Goal: Information Seeking & Learning: Learn about a topic

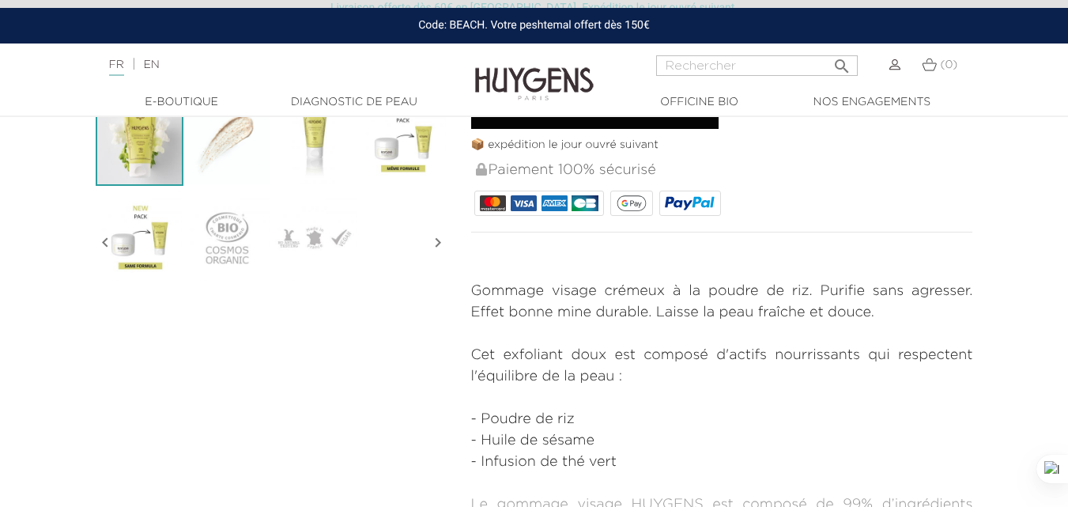
click at [435, 241] on icon "" at bounding box center [437, 242] width 19 height 79
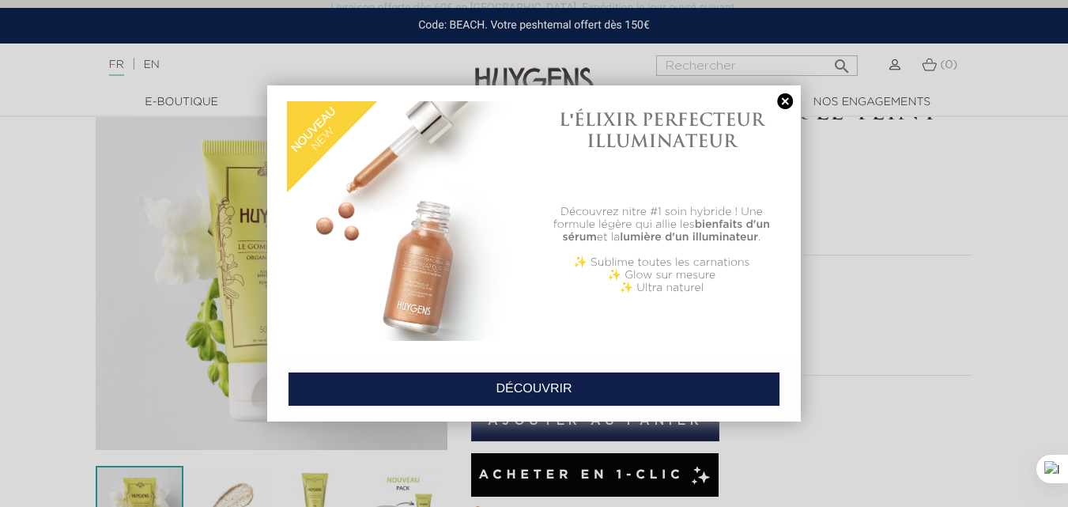
scroll to position [79, 0]
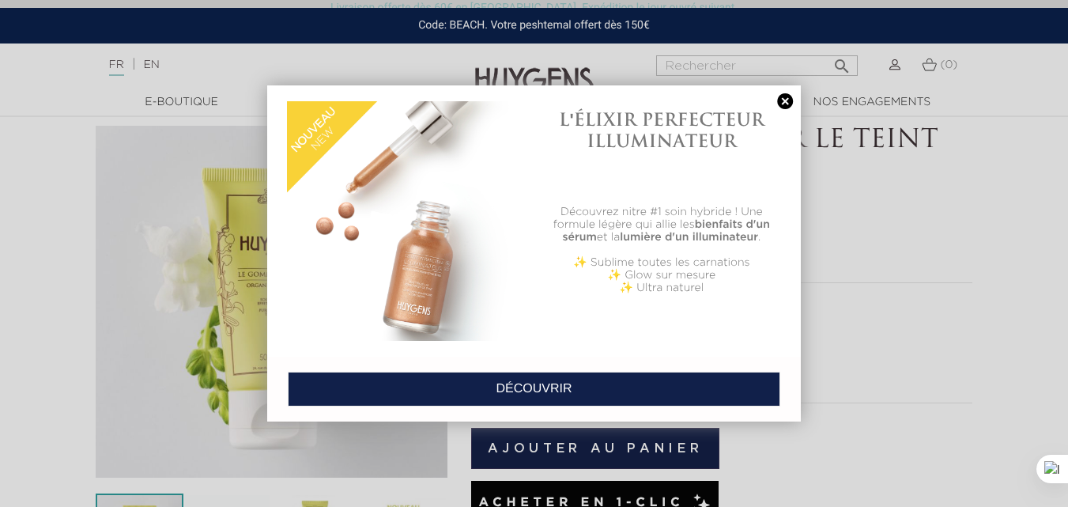
click at [785, 100] on link at bounding box center [785, 101] width 22 height 17
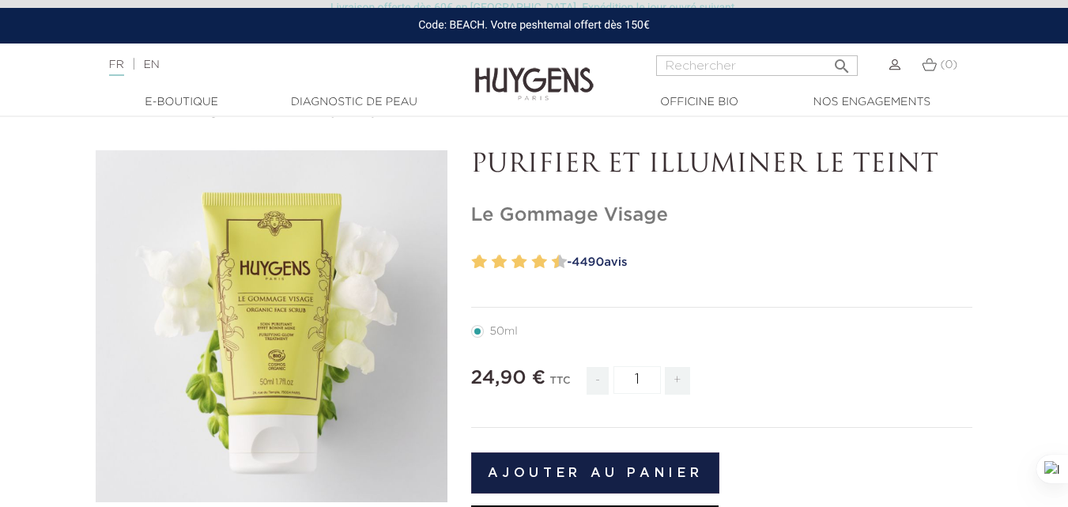
scroll to position [0, 0]
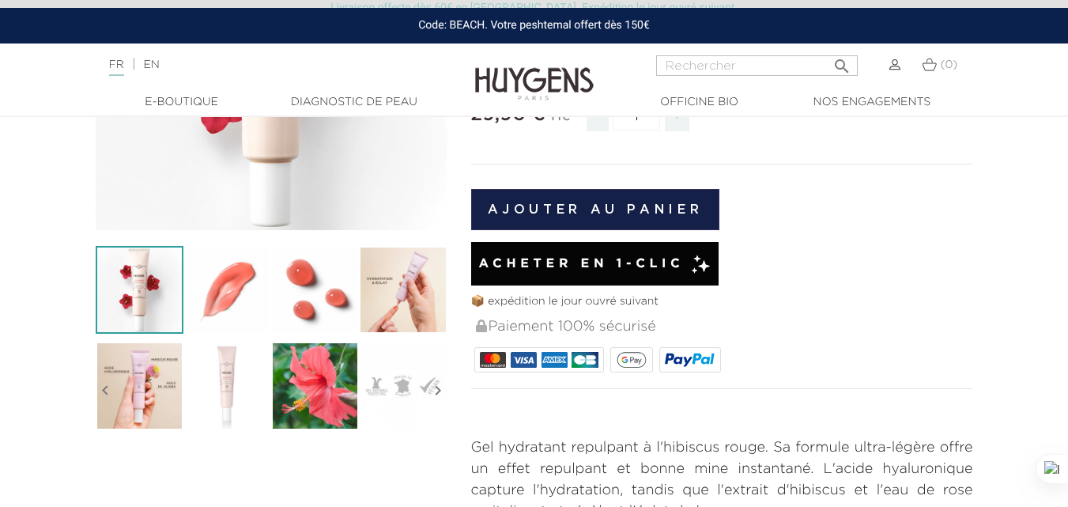
scroll to position [474, 0]
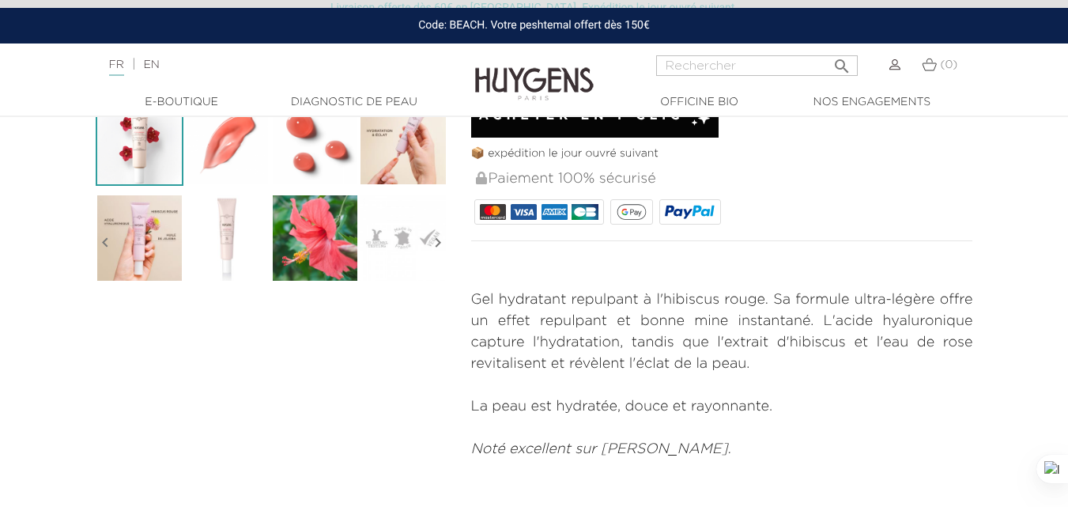
click at [436, 239] on icon "" at bounding box center [437, 242] width 19 height 79
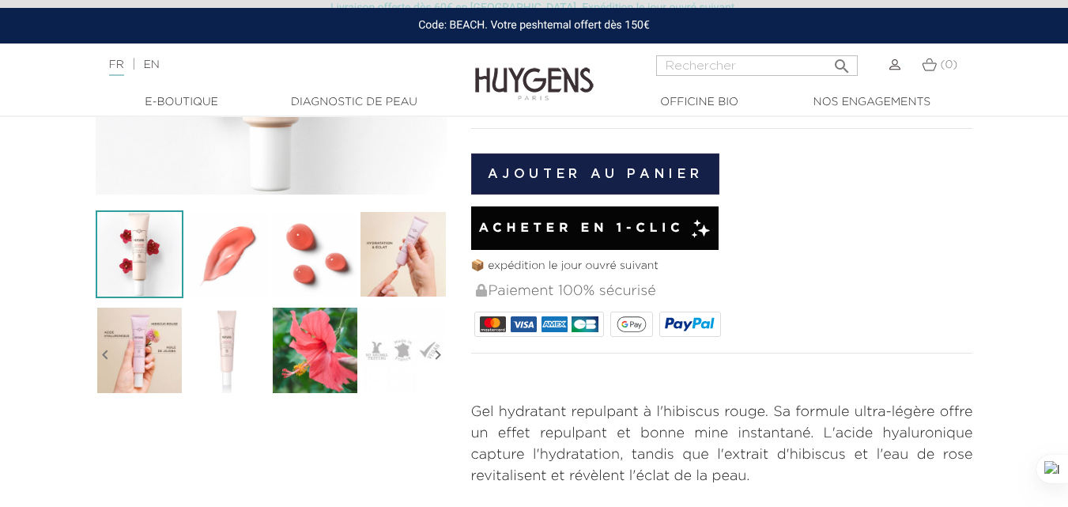
scroll to position [395, 0]
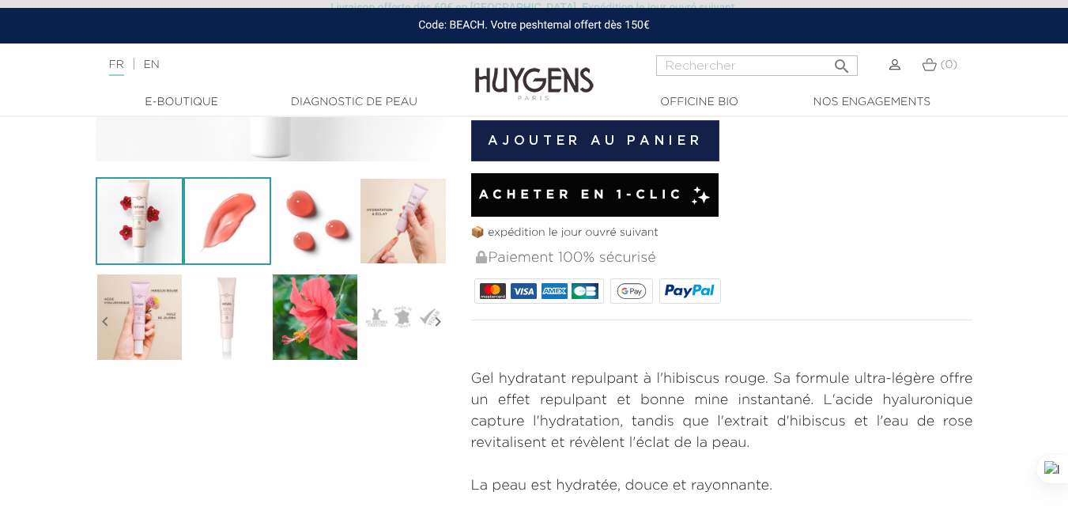
click at [198, 213] on img at bounding box center [227, 221] width 88 height 88
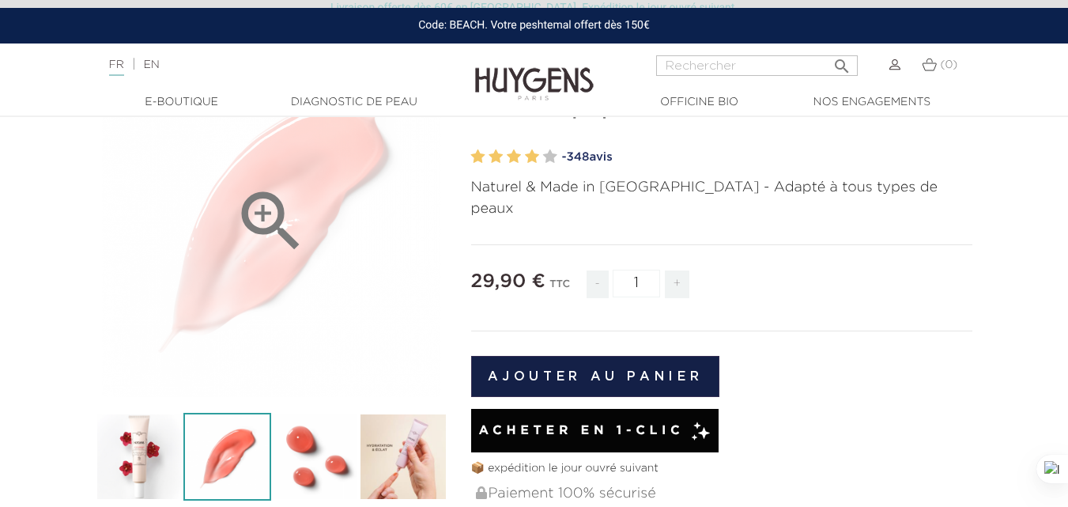
scroll to position [158, 0]
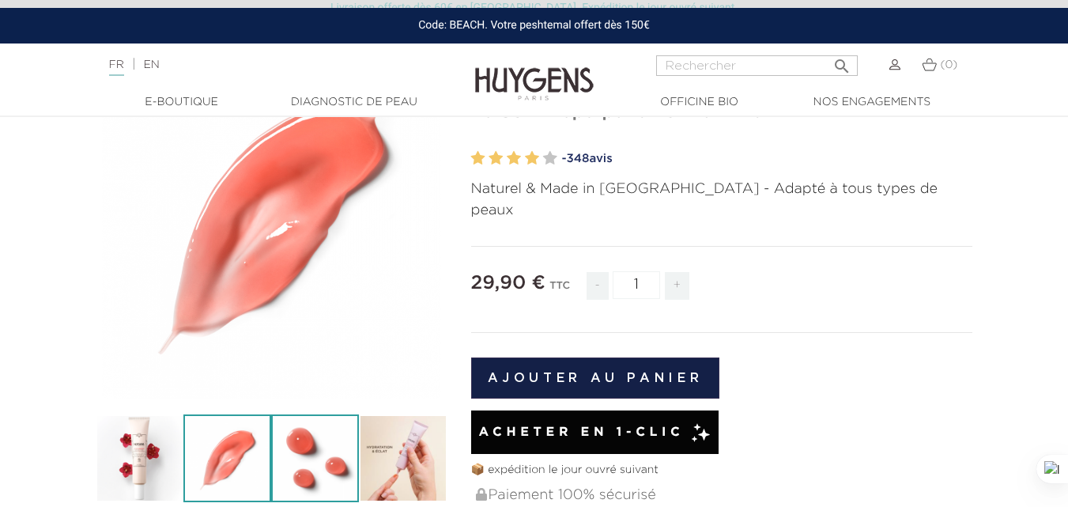
click at [333, 458] on img at bounding box center [315, 458] width 88 height 88
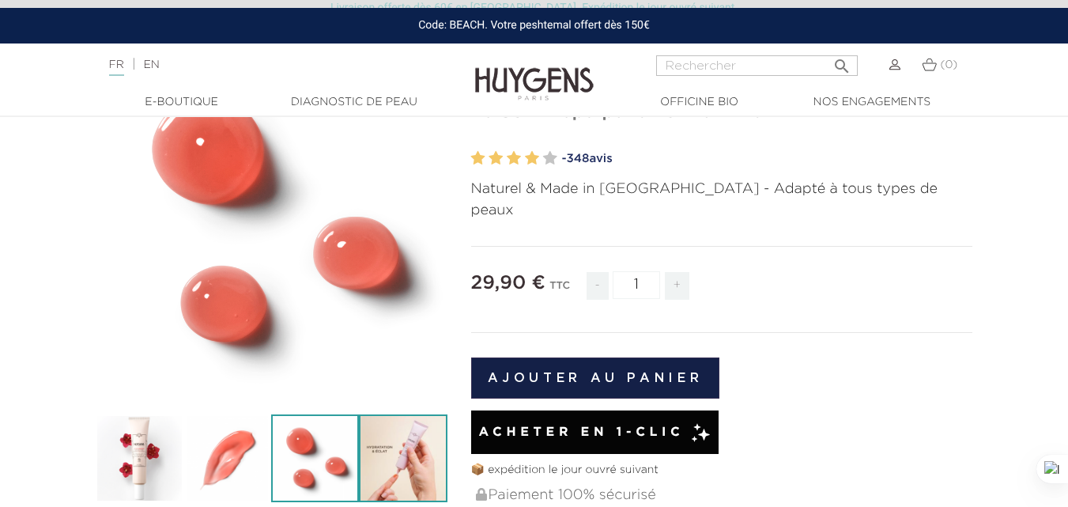
click at [421, 434] on img at bounding box center [403, 458] width 88 height 88
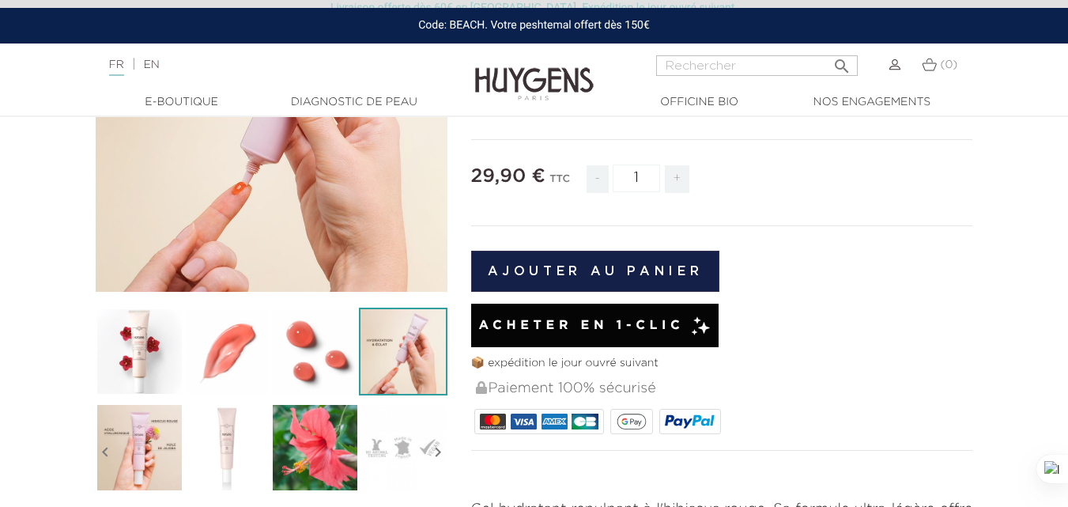
scroll to position [395, 0]
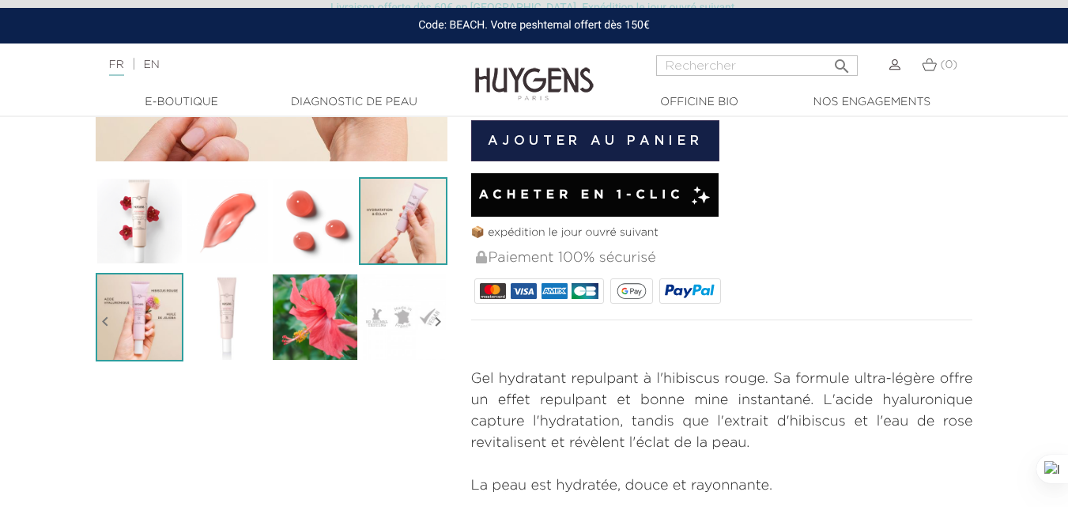
click at [172, 294] on img at bounding box center [140, 317] width 88 height 88
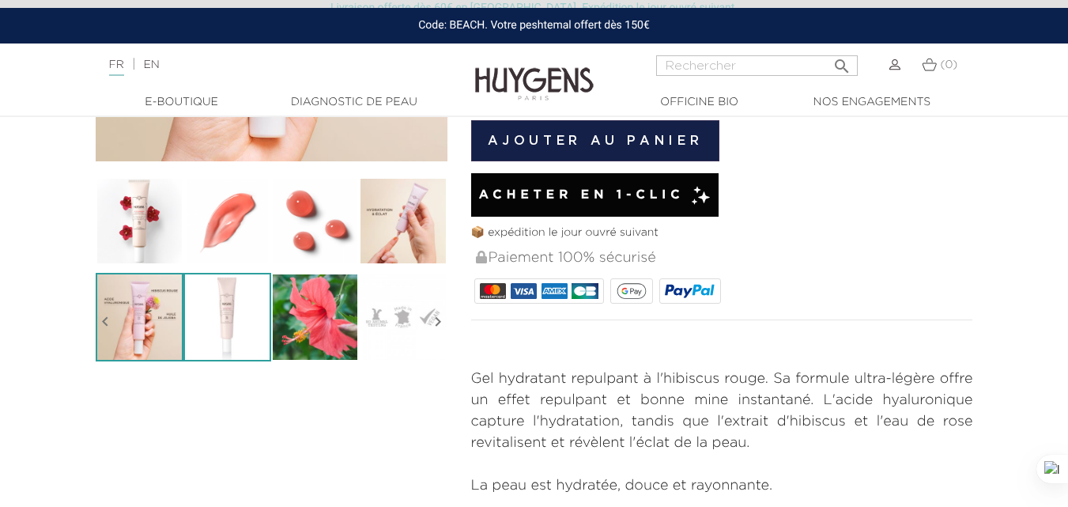
click at [251, 326] on img at bounding box center [227, 317] width 88 height 88
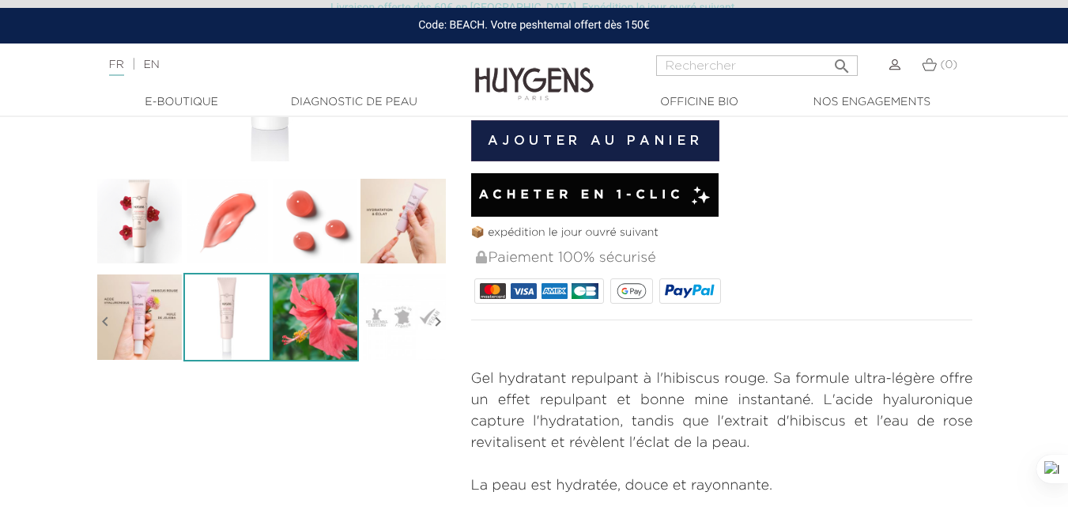
click at [321, 312] on img at bounding box center [315, 317] width 88 height 88
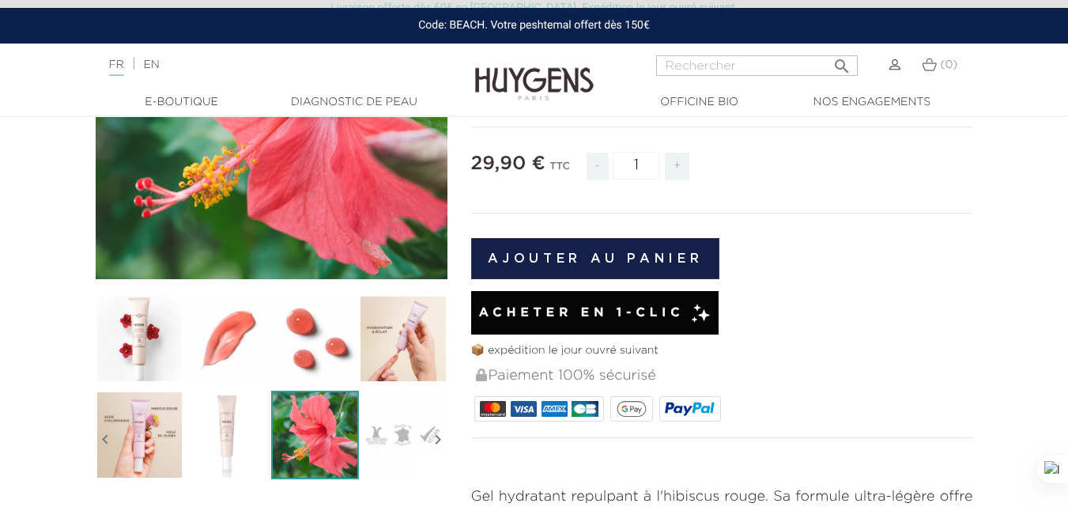
scroll to position [474, 0]
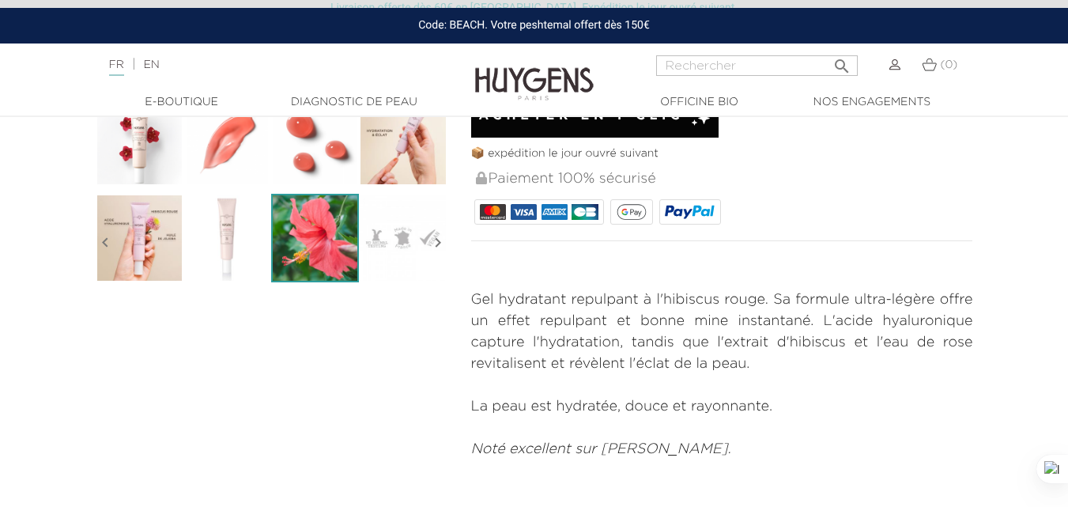
click at [431, 240] on icon "" at bounding box center [437, 242] width 19 height 79
click at [436, 244] on icon "" at bounding box center [437, 242] width 19 height 79
click at [439, 243] on icon "" at bounding box center [437, 242] width 19 height 79
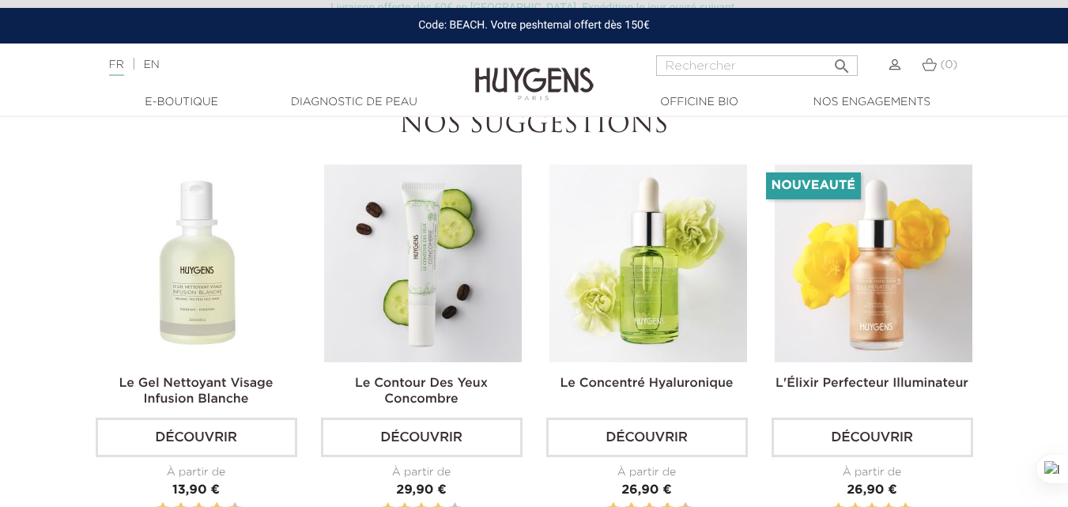
scroll to position [1660, 0]
click at [425, 226] on img at bounding box center [423, 264] width 198 height 198
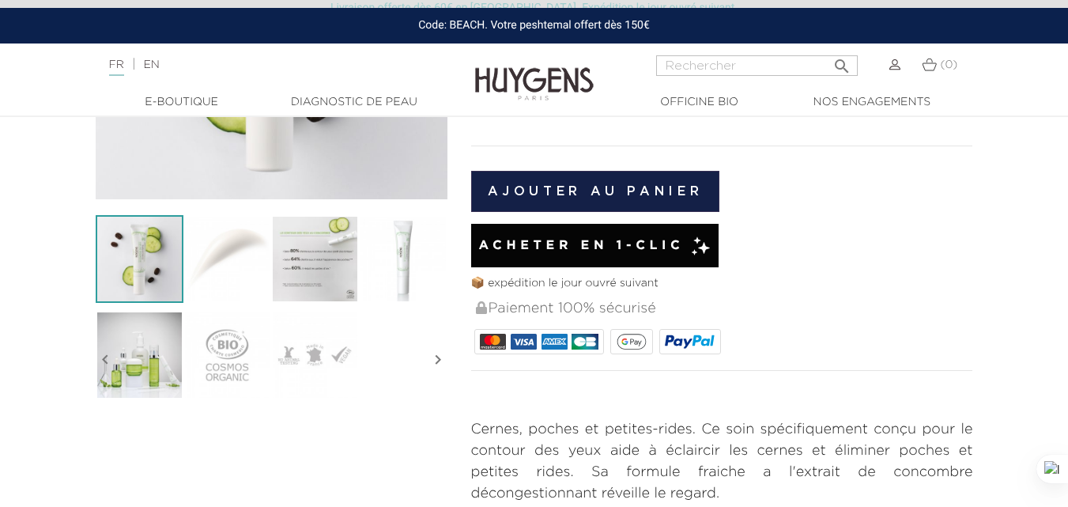
scroll to position [395, 0]
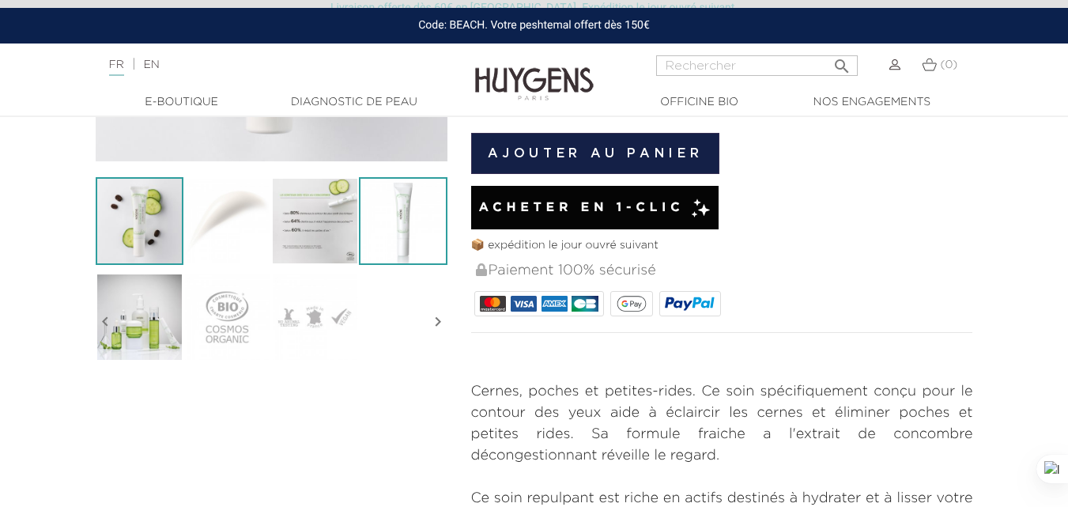
click at [407, 224] on img at bounding box center [403, 221] width 88 height 88
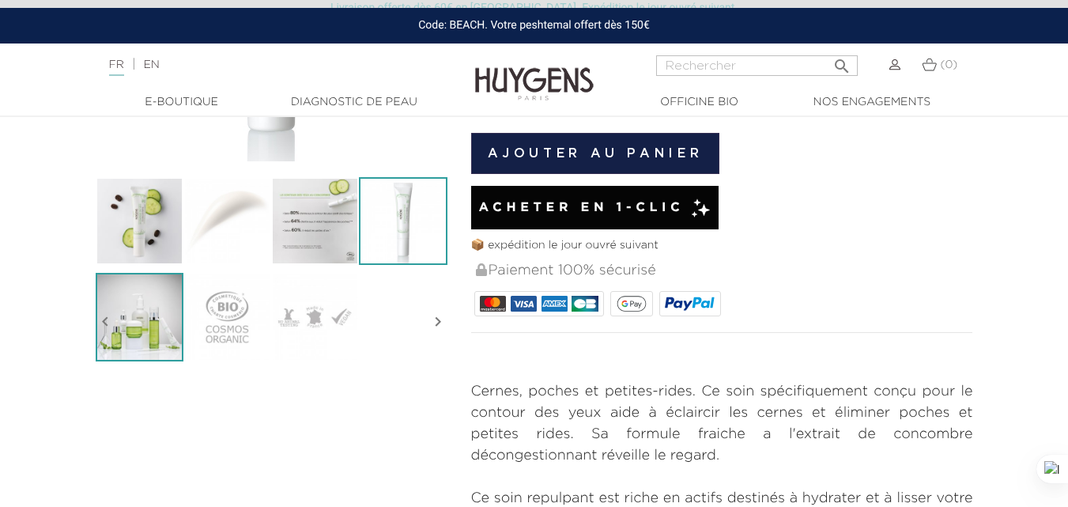
click at [149, 311] on img at bounding box center [140, 317] width 88 height 88
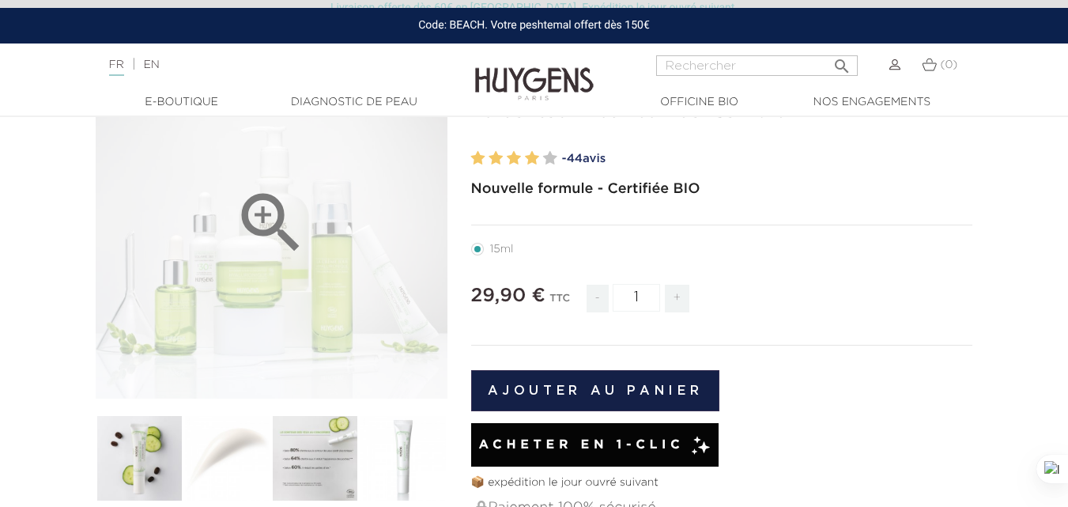
scroll to position [237, 0]
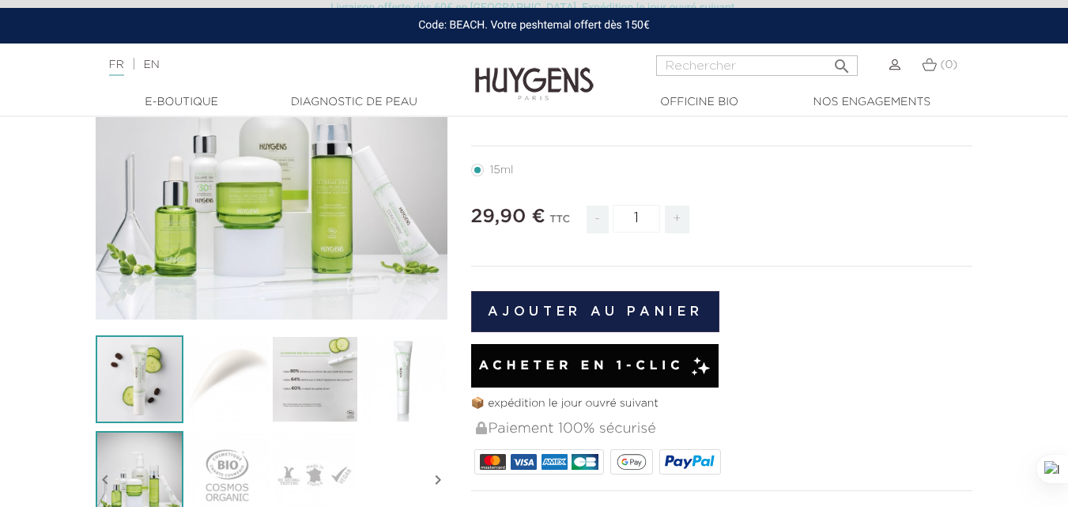
click at [155, 370] on img at bounding box center [140, 379] width 88 height 88
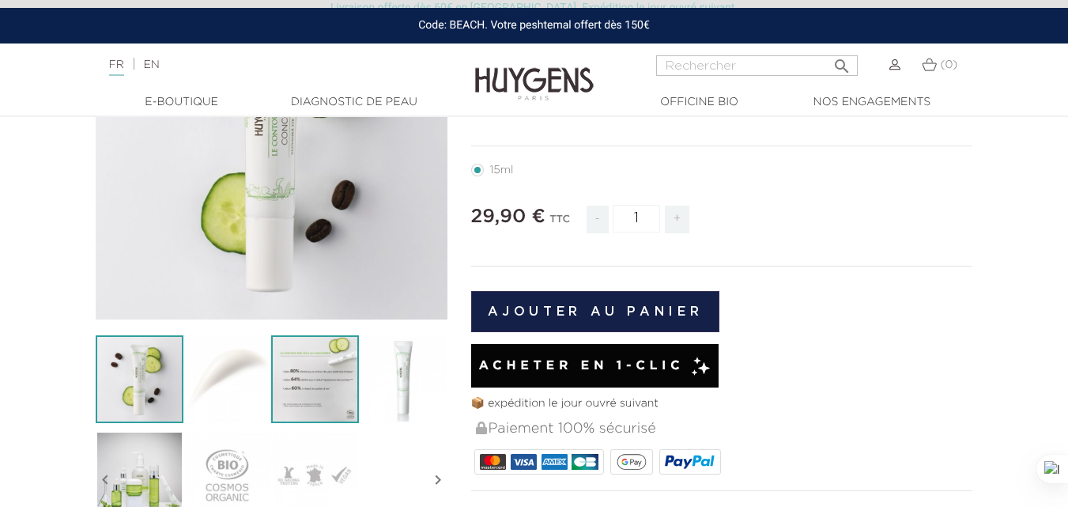
scroll to position [158, 0]
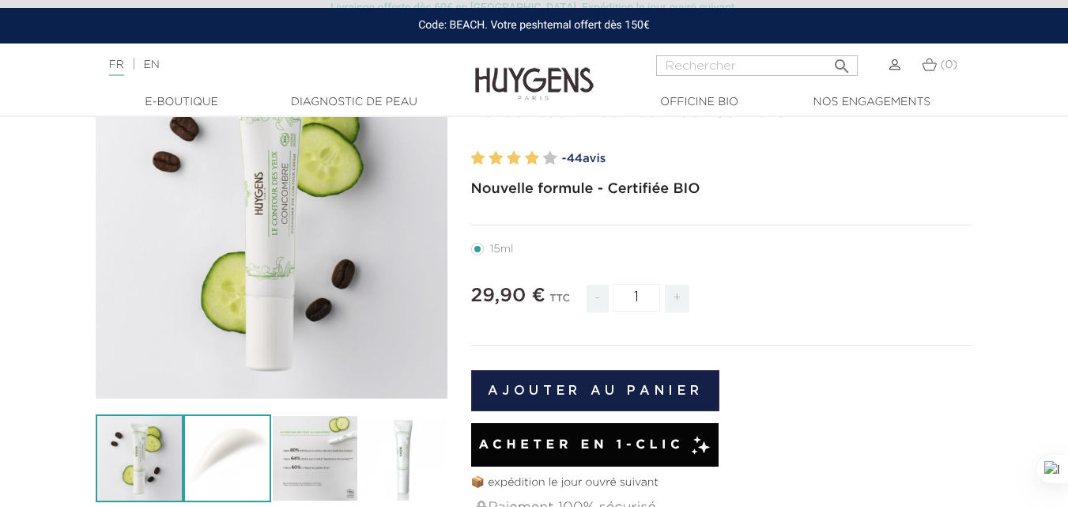
click at [238, 449] on img at bounding box center [227, 458] width 88 height 88
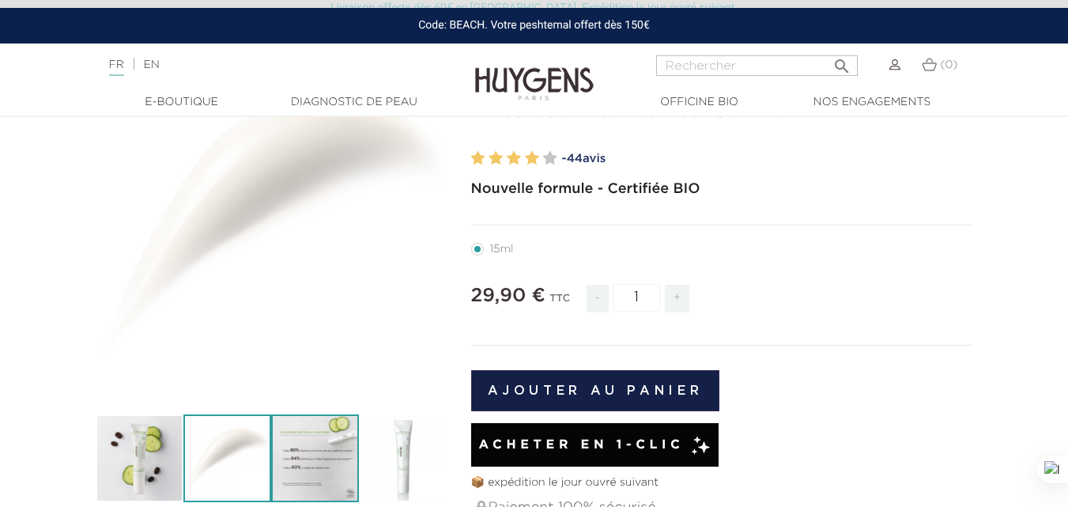
click at [349, 449] on img at bounding box center [315, 458] width 88 height 88
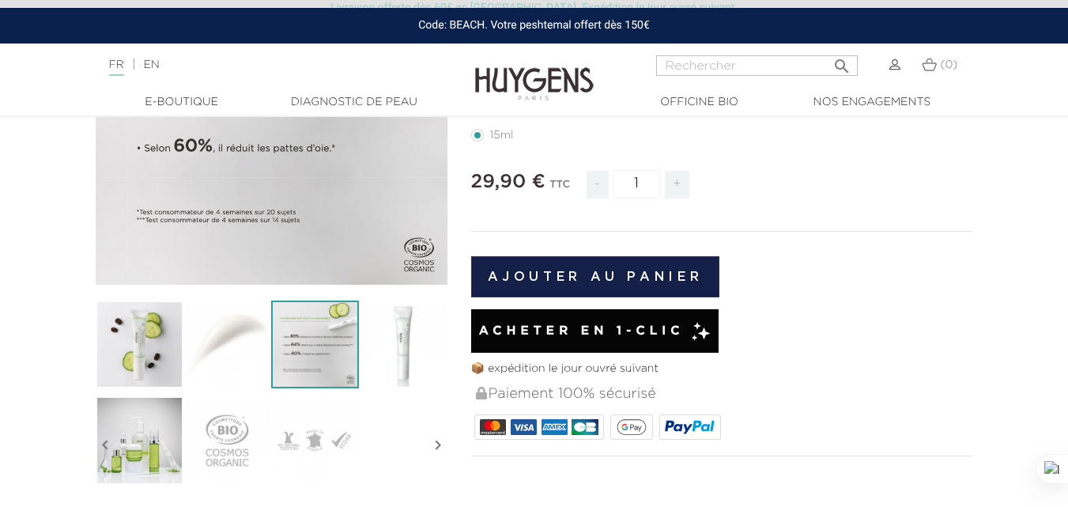
scroll to position [316, 0]
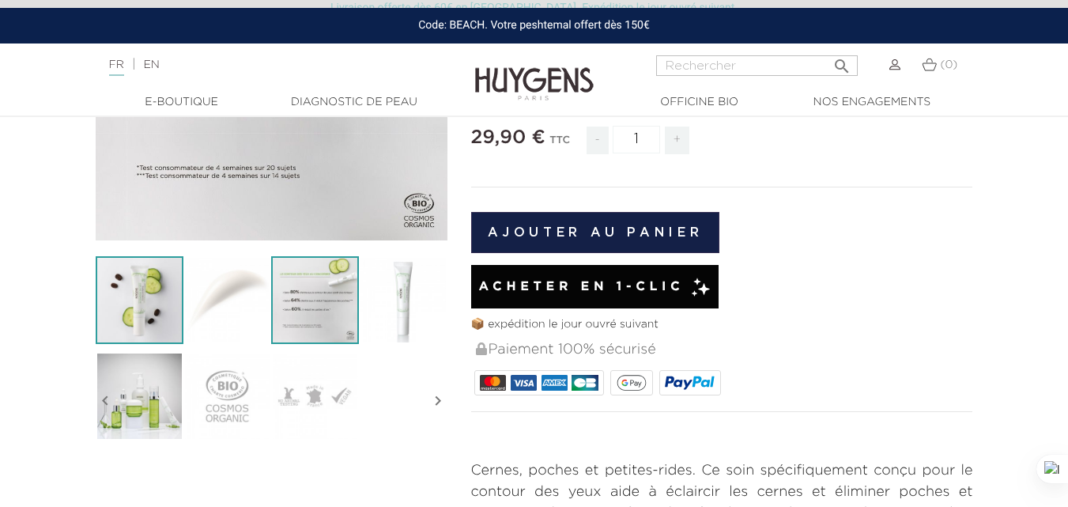
click at [159, 283] on img at bounding box center [140, 300] width 88 height 88
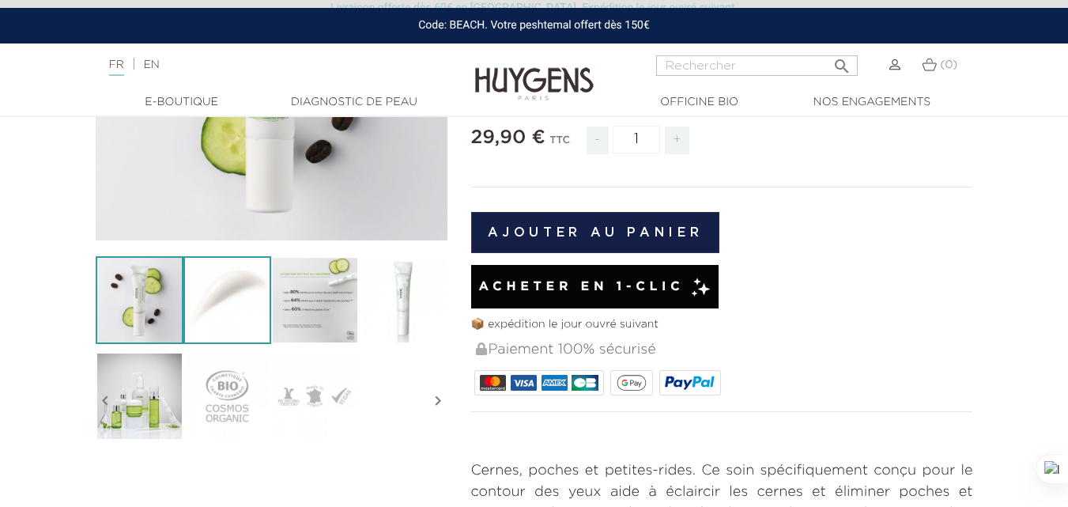
click at [198, 296] on img at bounding box center [227, 300] width 88 height 88
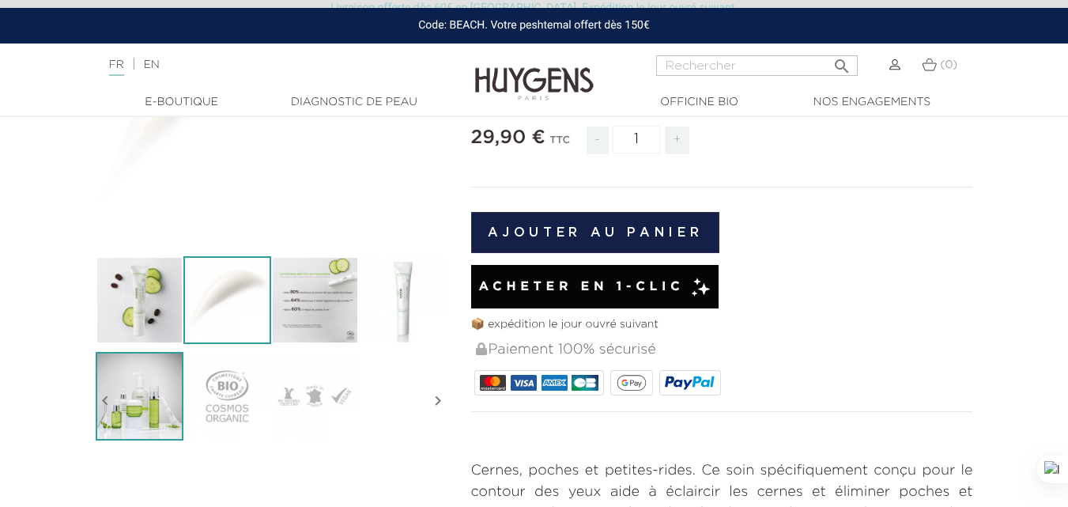
click at [159, 364] on img at bounding box center [140, 396] width 88 height 88
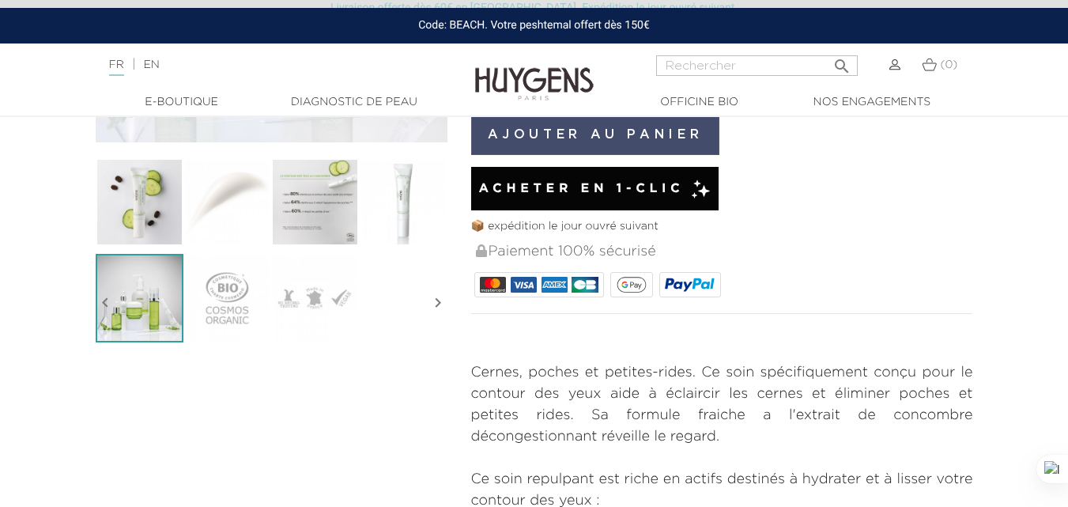
scroll to position [474, 0]
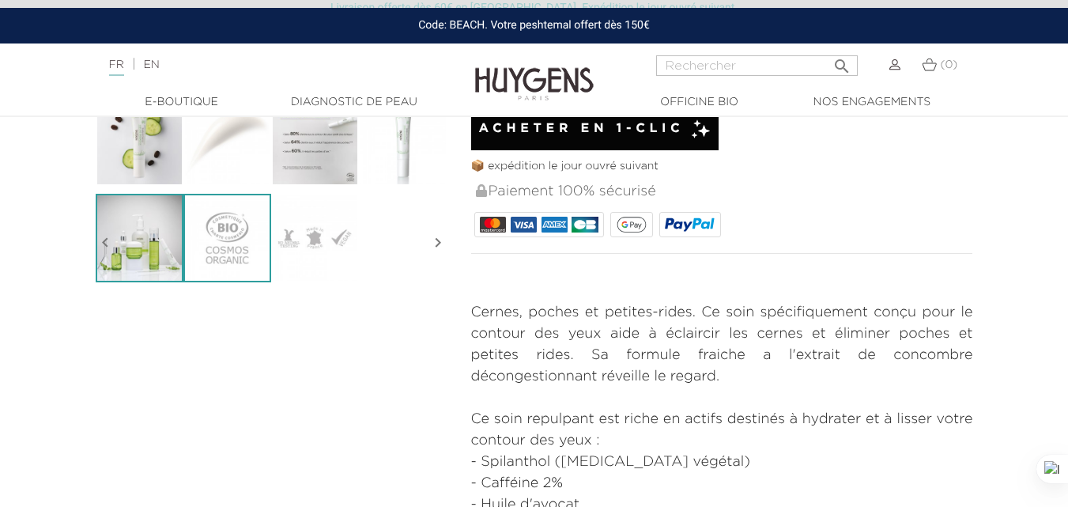
click at [252, 232] on img at bounding box center [227, 238] width 88 height 88
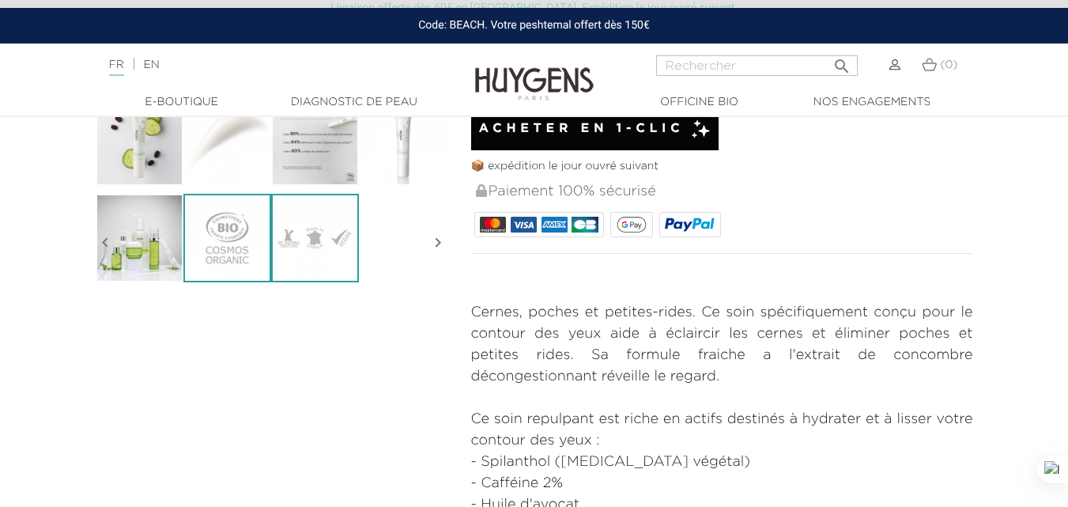
click at [304, 228] on img at bounding box center [315, 238] width 88 height 88
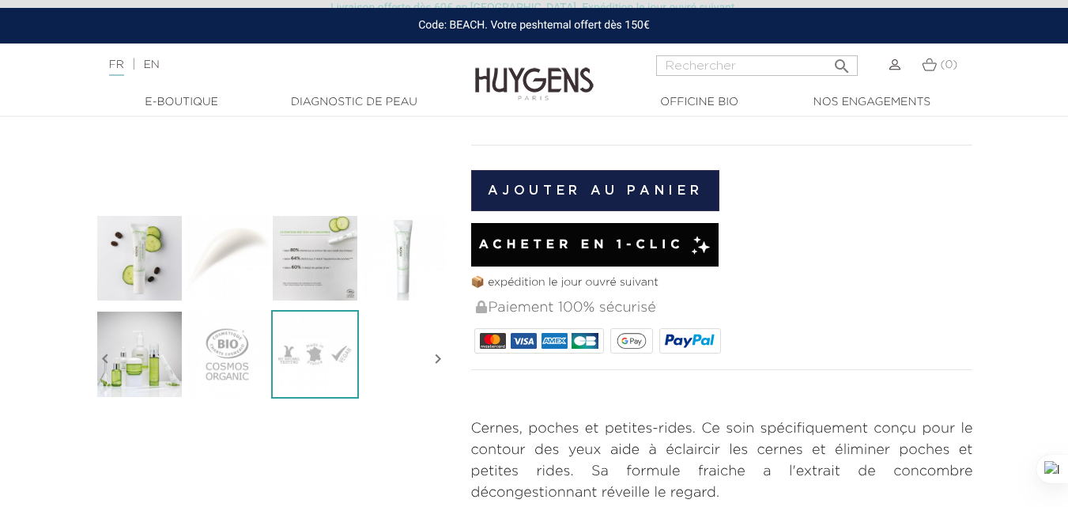
scroll to position [395, 0]
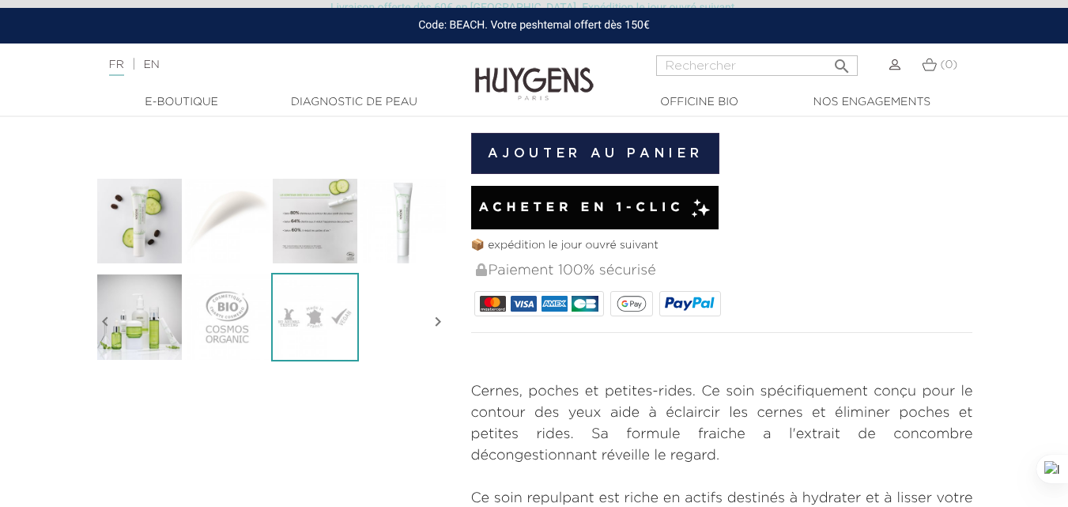
click at [444, 319] on icon "" at bounding box center [437, 321] width 19 height 79
